Goal: Information Seeking & Learning: Learn about a topic

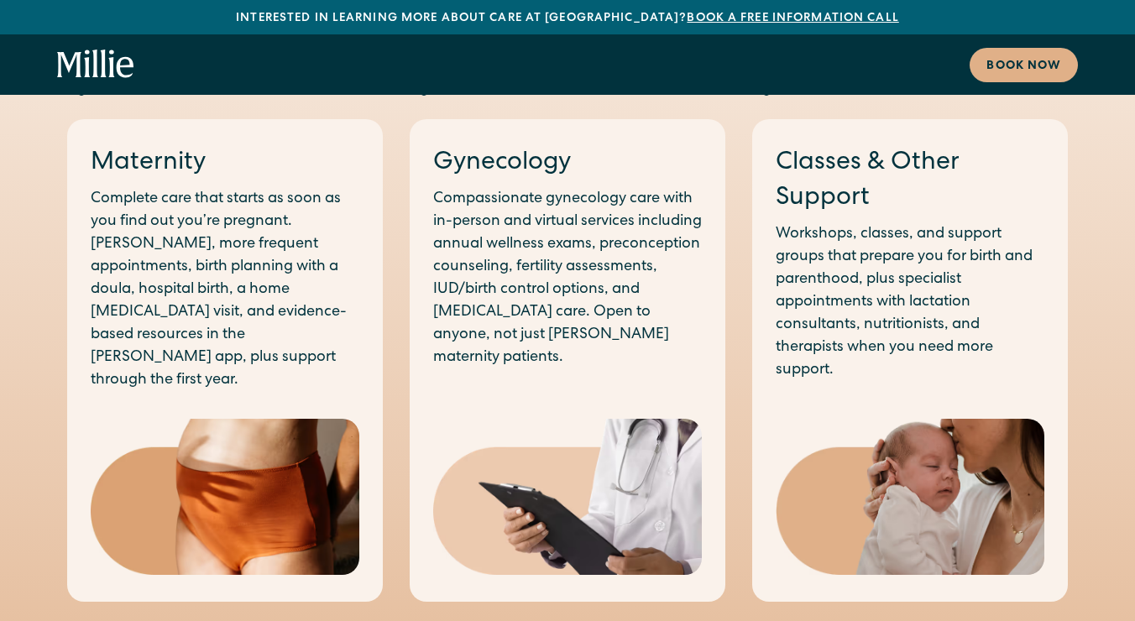
scroll to position [944, 0]
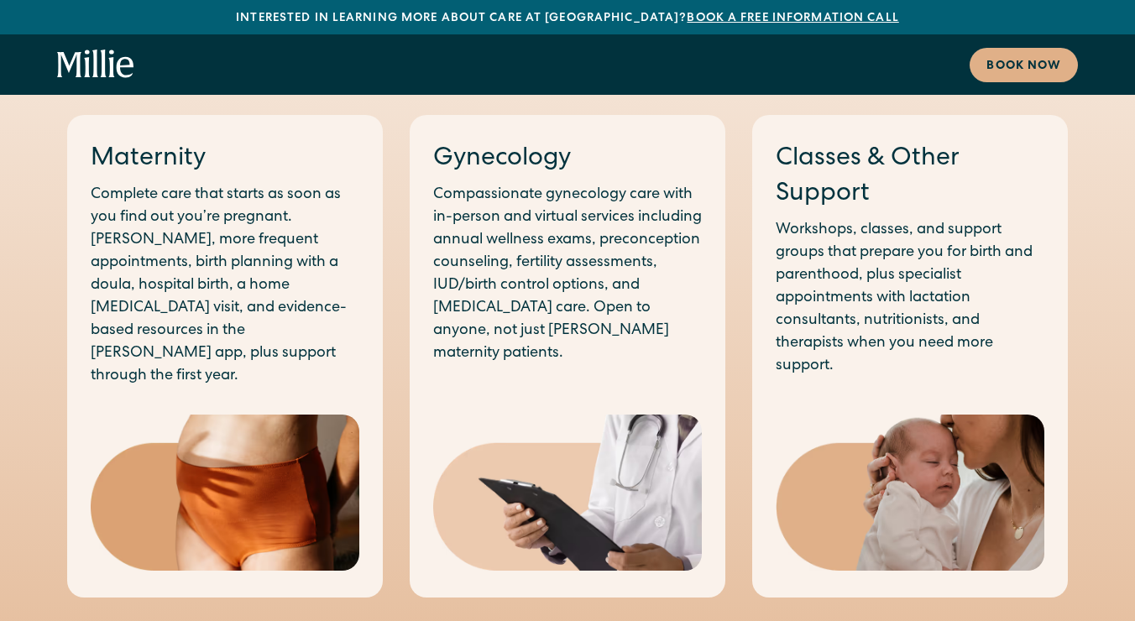
click at [252, 311] on p "Complete care that starts as soon as you find out you’re pregnant. [PERSON_NAME…" at bounding box center [225, 286] width 269 height 204
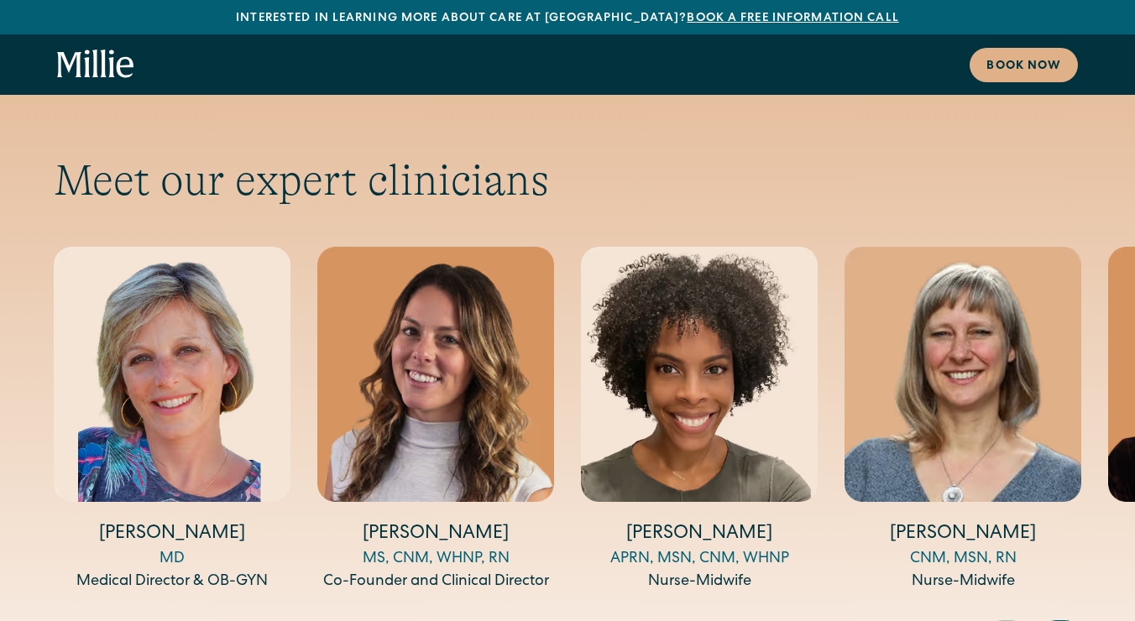
scroll to position [5504, 0]
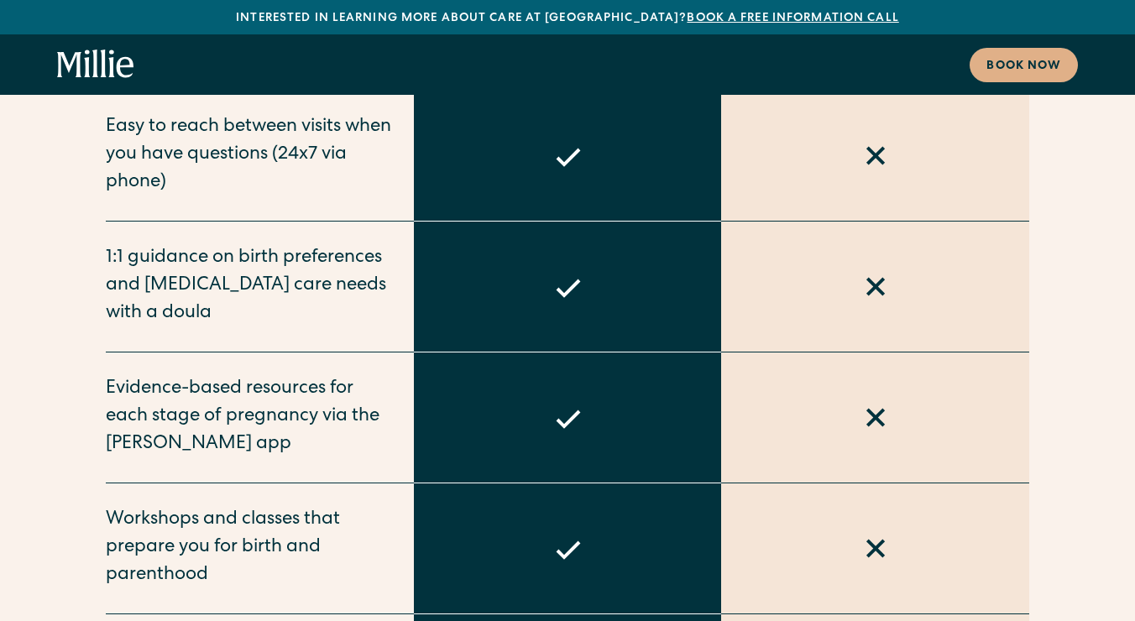
scroll to position [6821, 0]
